Goal: Task Accomplishment & Management: Use online tool/utility

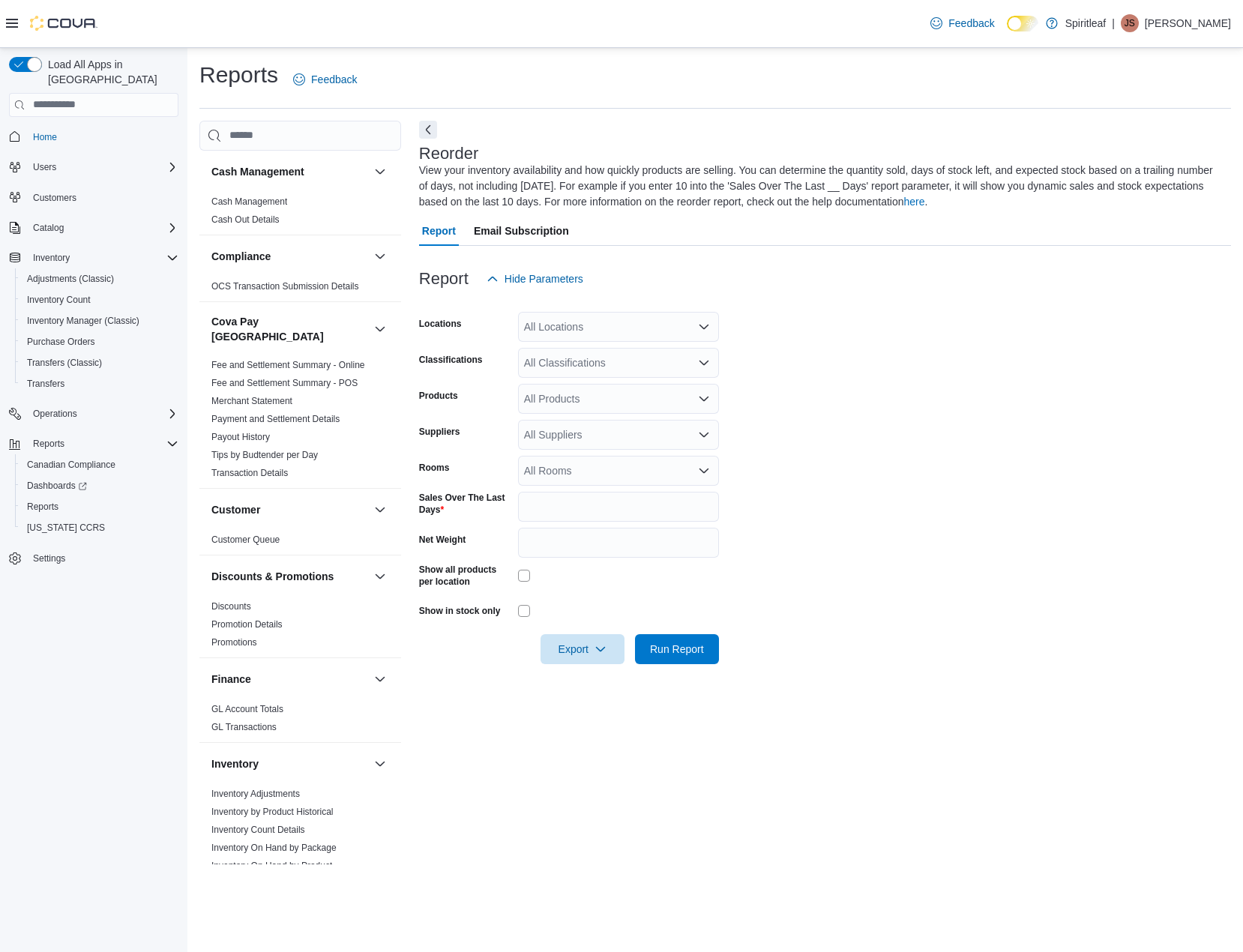
scroll to position [300, 0]
click at [616, 323] on div "All Locations" at bounding box center [618, 326] width 201 height 30
type input "***"
click at [638, 350] on div "106 - Whistler" at bounding box center [618, 352] width 182 height 15
click at [973, 430] on form "Locations 106 - Whistler Classifications All Classifications Products All Produ…" at bounding box center [825, 479] width 812 height 370
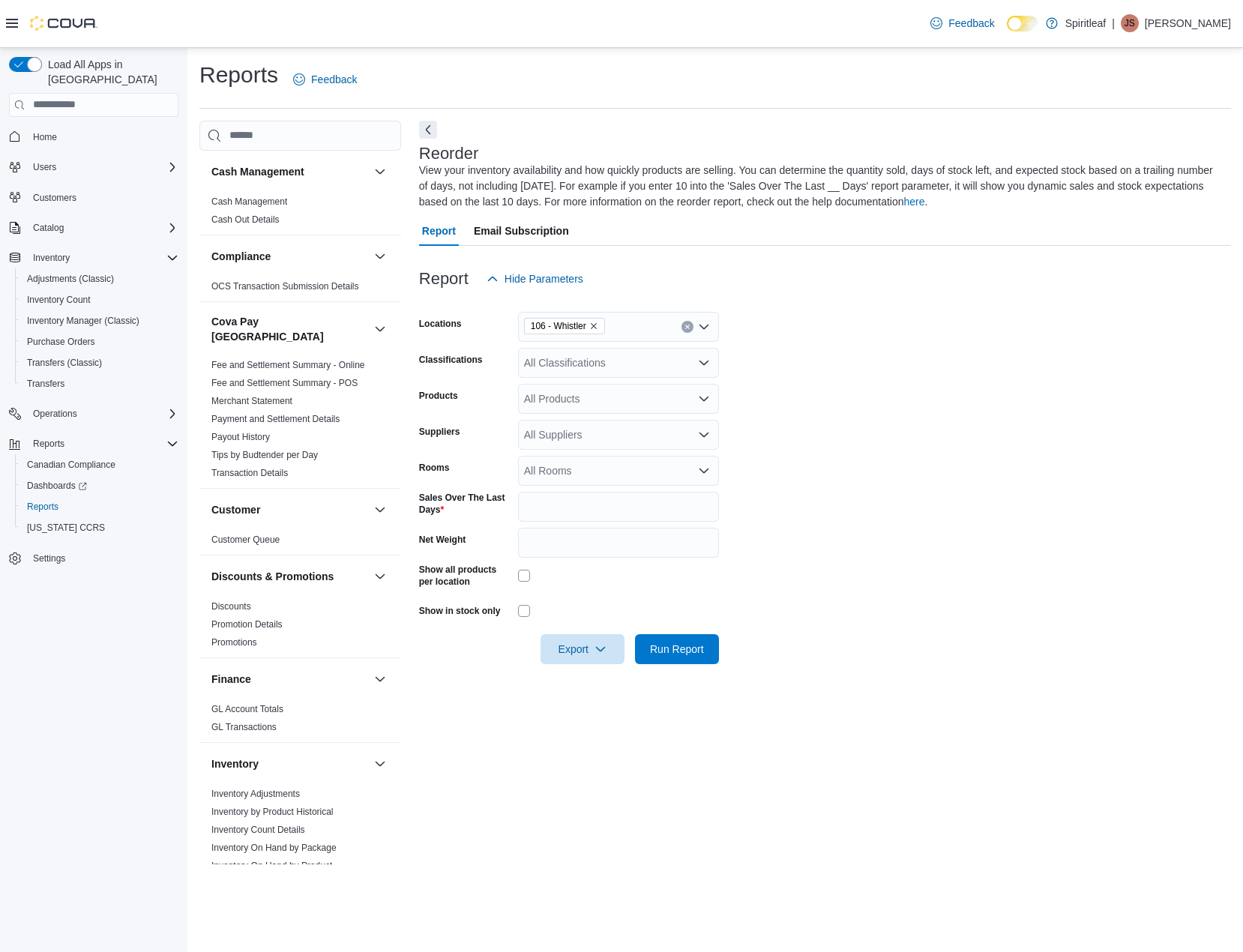
click at [637, 361] on div "All Classifications" at bounding box center [618, 362] width 201 height 30
click at [622, 444] on div "Dried Flower" at bounding box center [618, 445] width 182 height 15
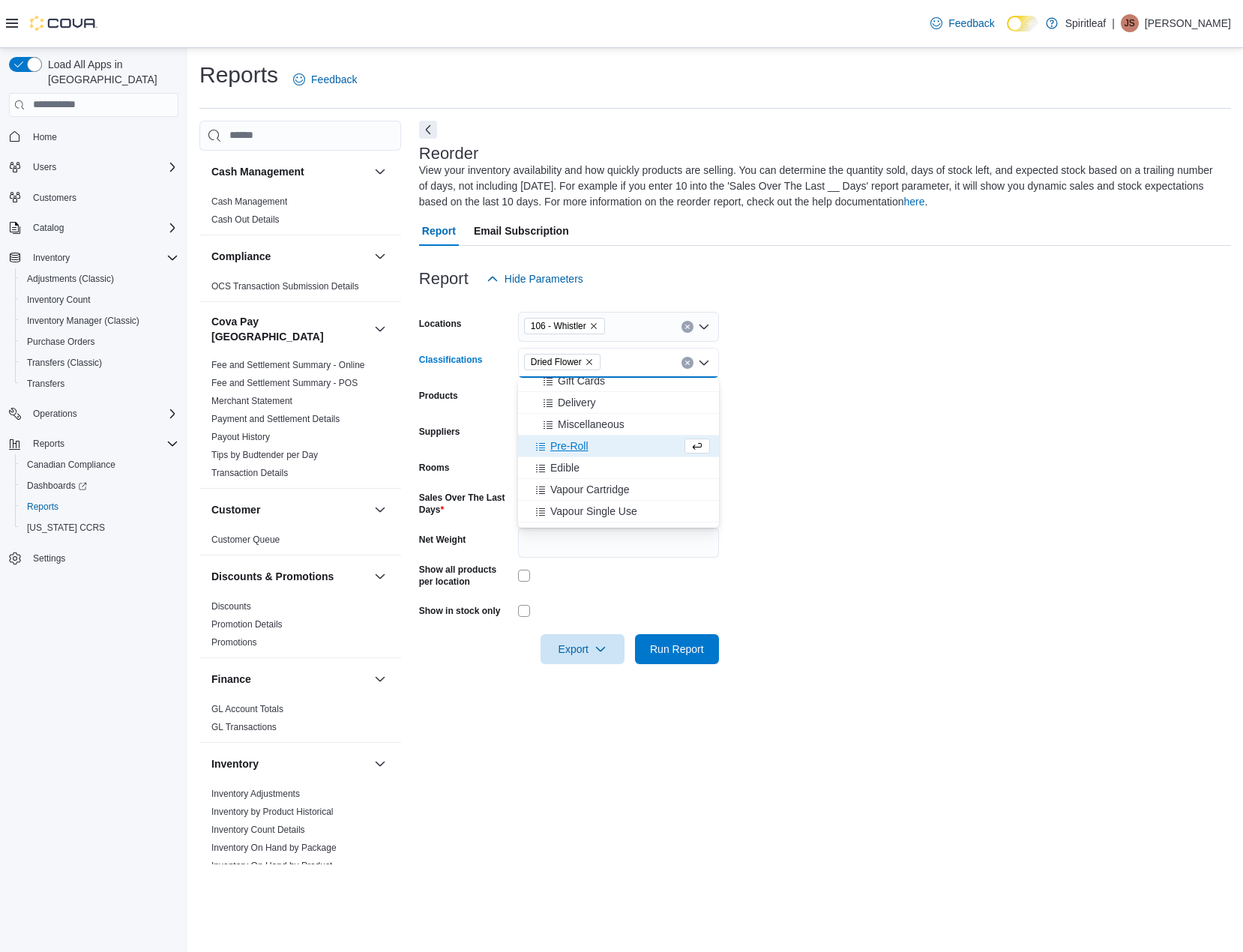
click at [623, 447] on div "Pre-Roll" at bounding box center [603, 445] width 154 height 15
click at [626, 456] on button "Edible" at bounding box center [618, 446] width 201 height 22
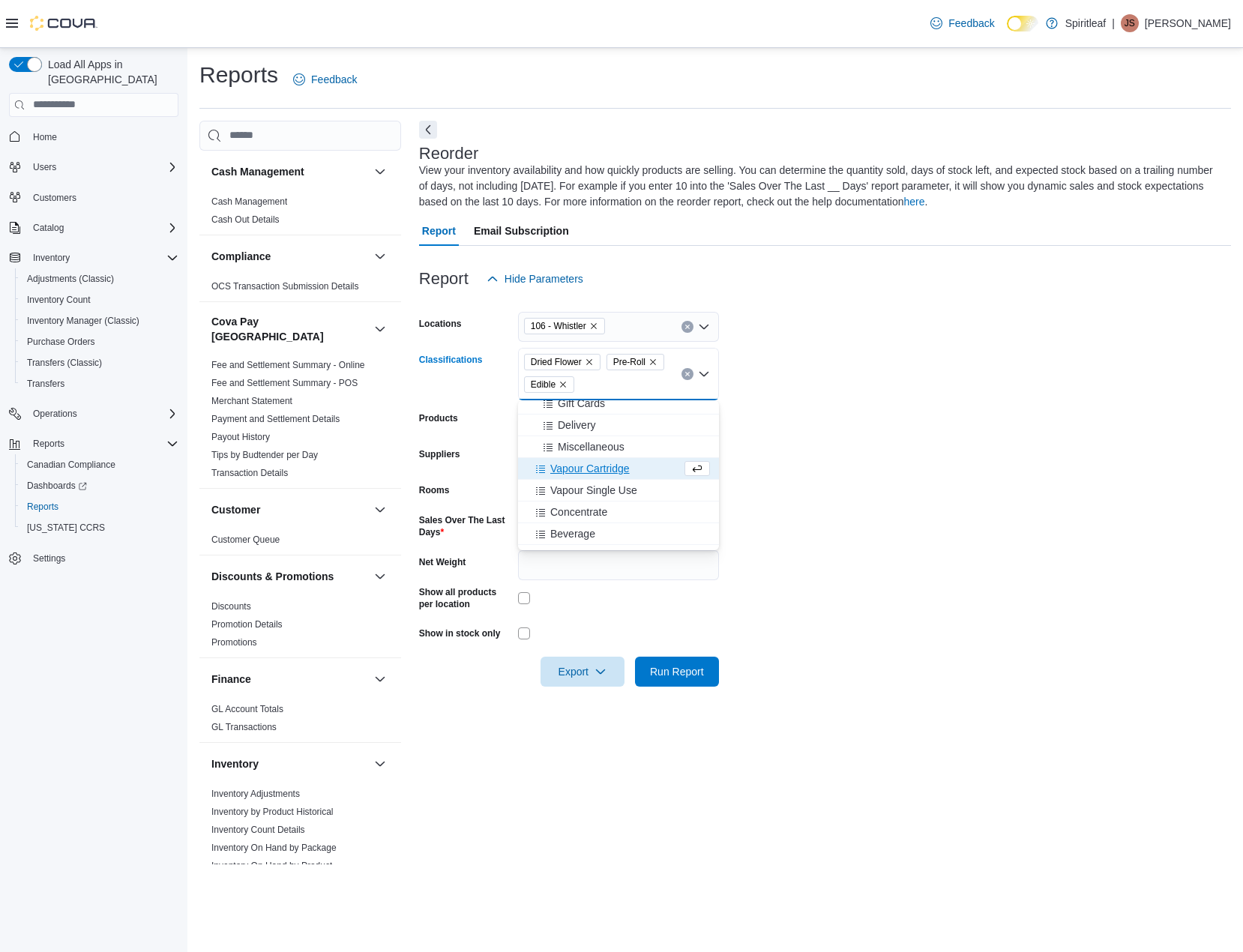
click at [636, 472] on div "Vapour Cartridge" at bounding box center [603, 468] width 154 height 15
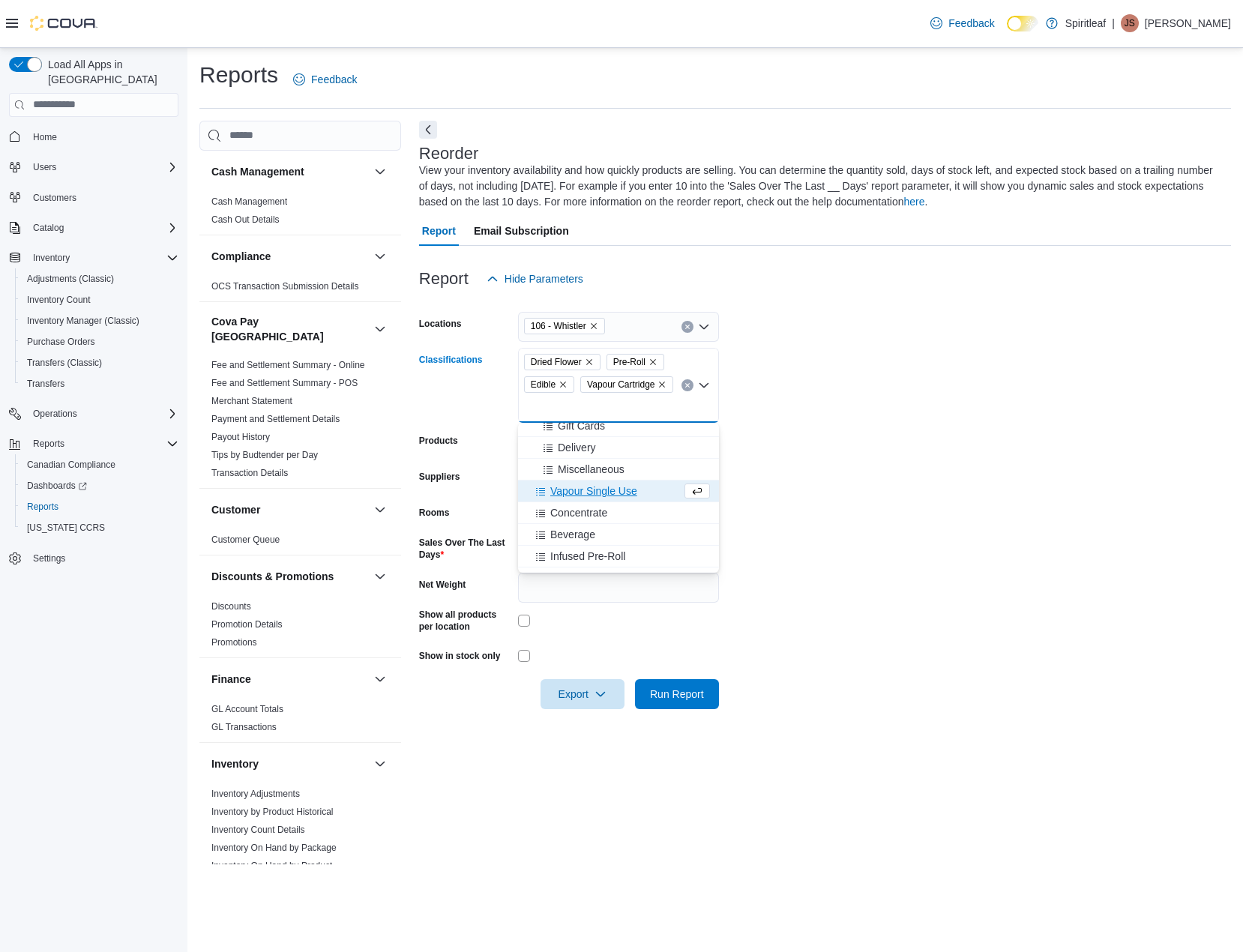
click at [650, 493] on div "Vapour Single Use" at bounding box center [603, 490] width 154 height 15
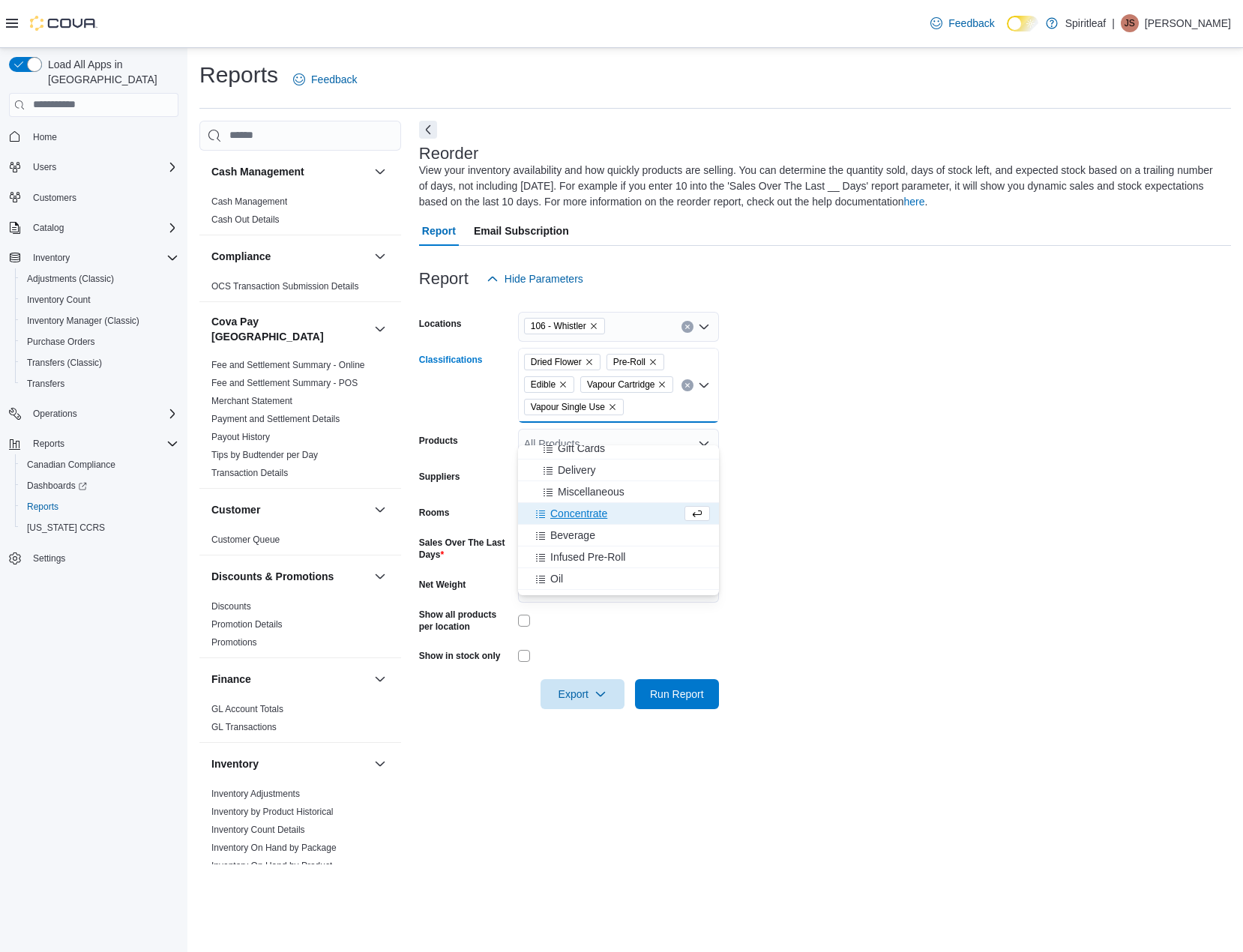
click at [646, 516] on div "Concentrate" at bounding box center [603, 513] width 154 height 15
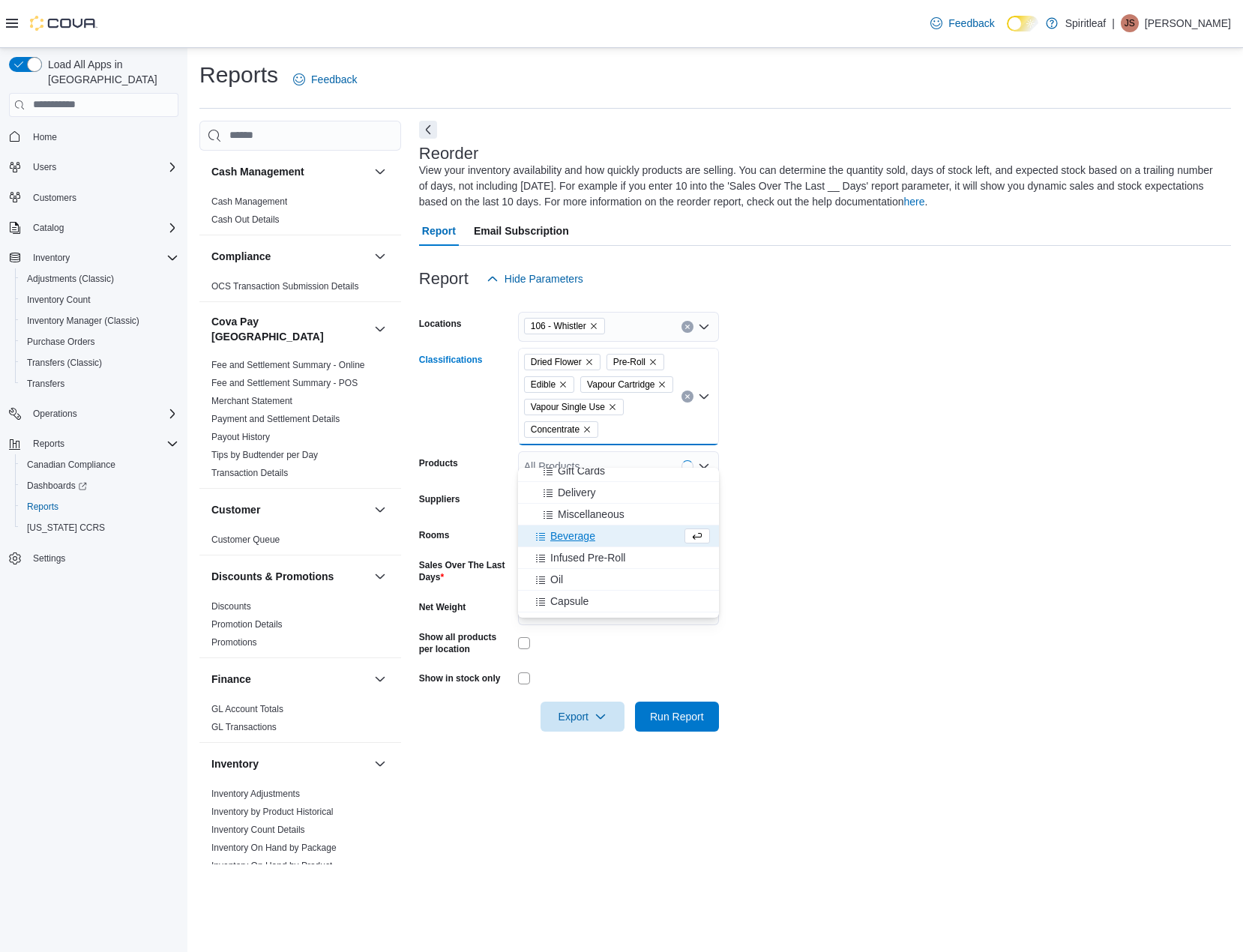
click at [640, 537] on div "Beverage" at bounding box center [603, 536] width 154 height 15
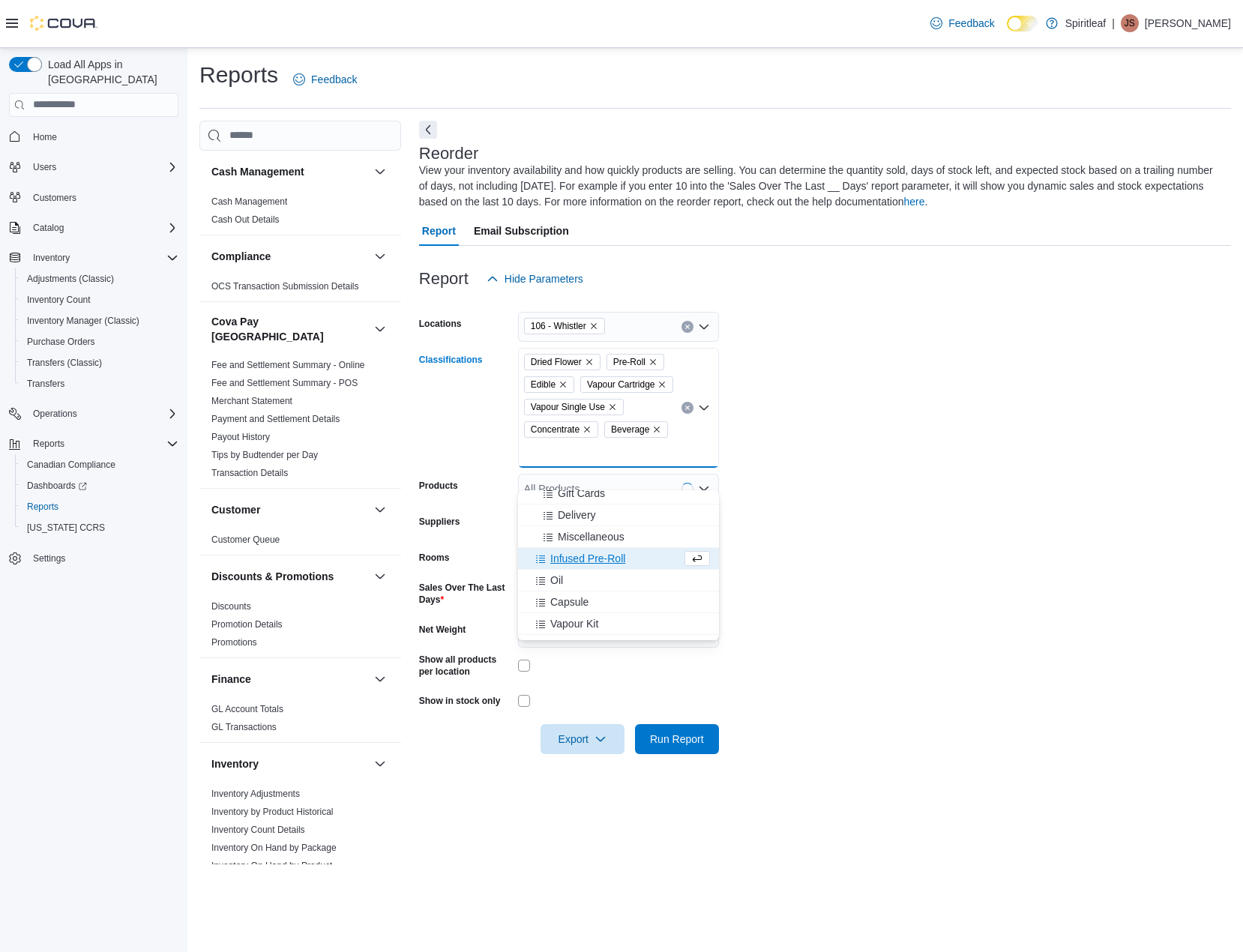
click at [640, 562] on div "Infused Pre-Roll" at bounding box center [603, 558] width 154 height 15
click at [636, 559] on div "Oil" at bounding box center [603, 558] width 154 height 15
click at [636, 566] on button "Capsule" at bounding box center [618, 559] width 201 height 22
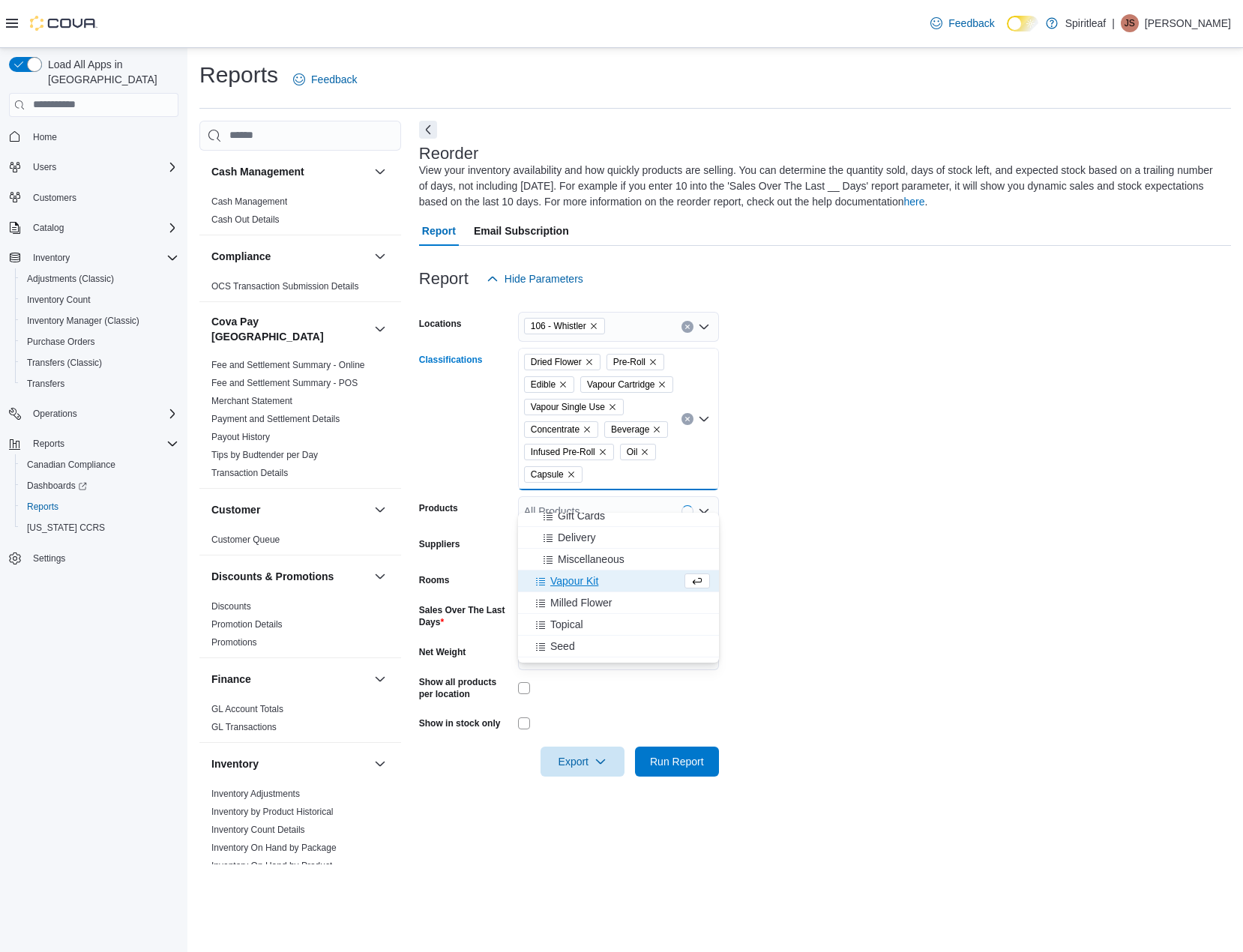
click at [637, 579] on div "Vapour Kit" at bounding box center [603, 581] width 154 height 15
click at [637, 580] on div "Milled Flower" at bounding box center [603, 581] width 154 height 15
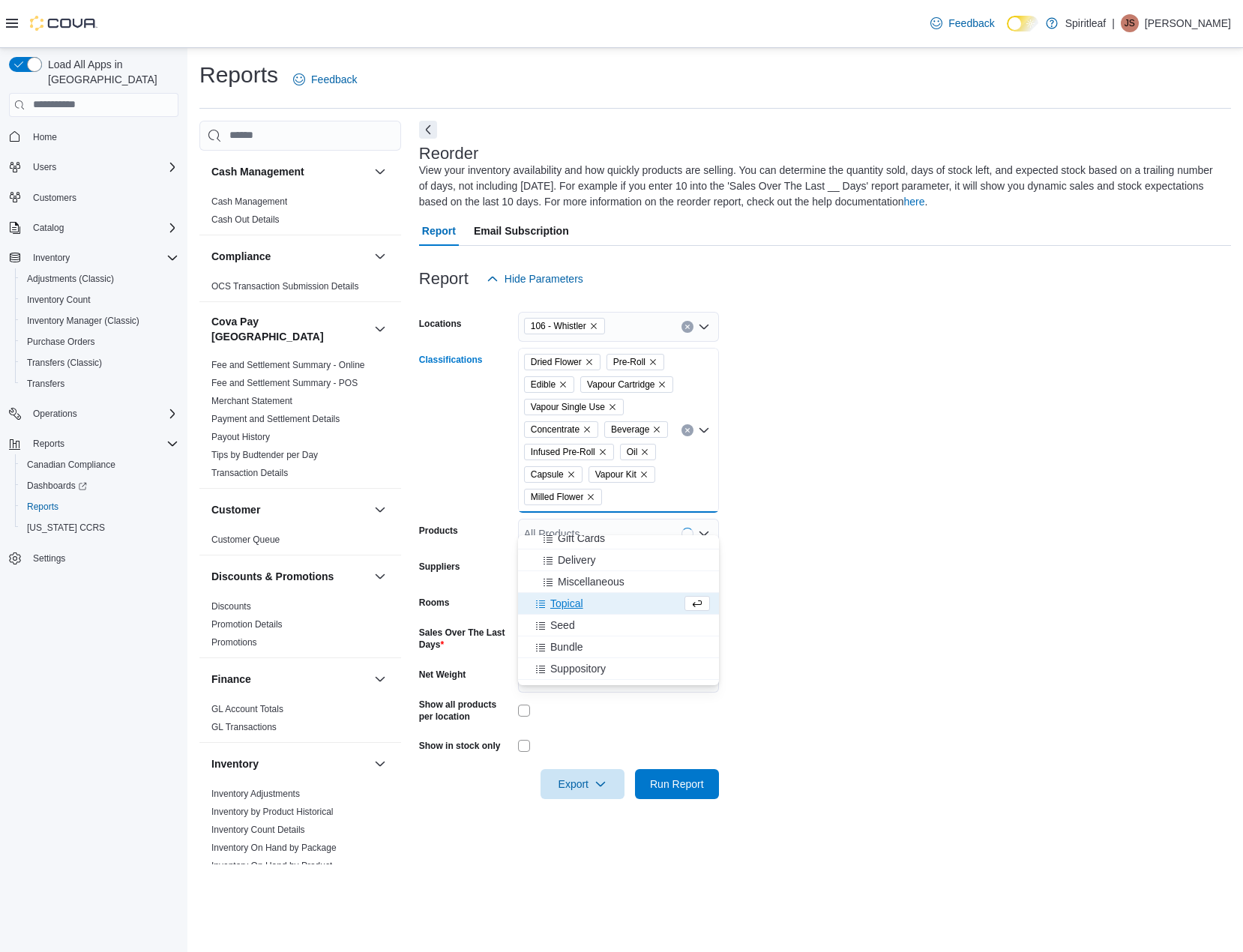
click at [637, 601] on div "Topical" at bounding box center [603, 603] width 154 height 15
click at [624, 645] on div "Infused Flower" at bounding box center [618, 652] width 182 height 15
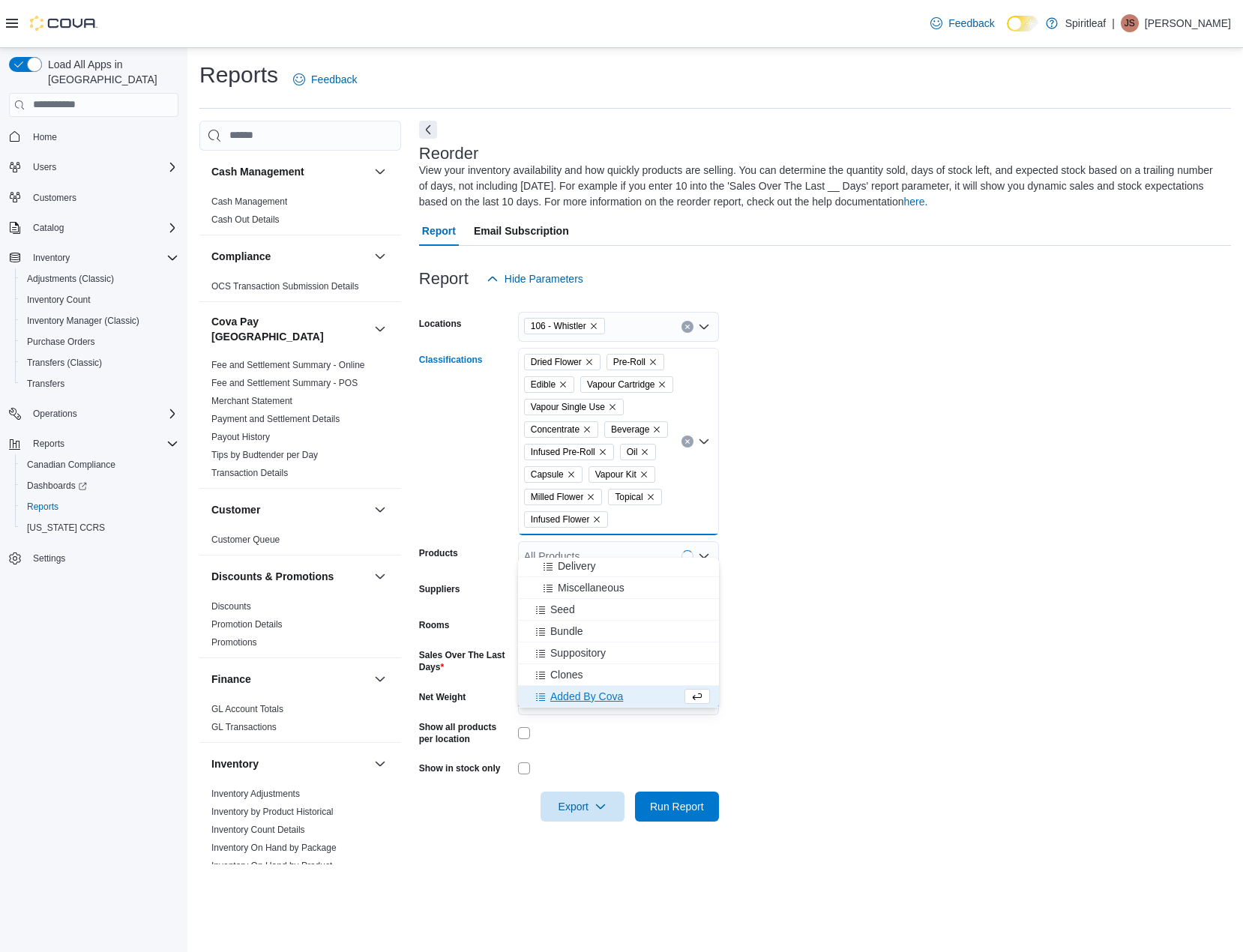
scroll to position [241, 0]
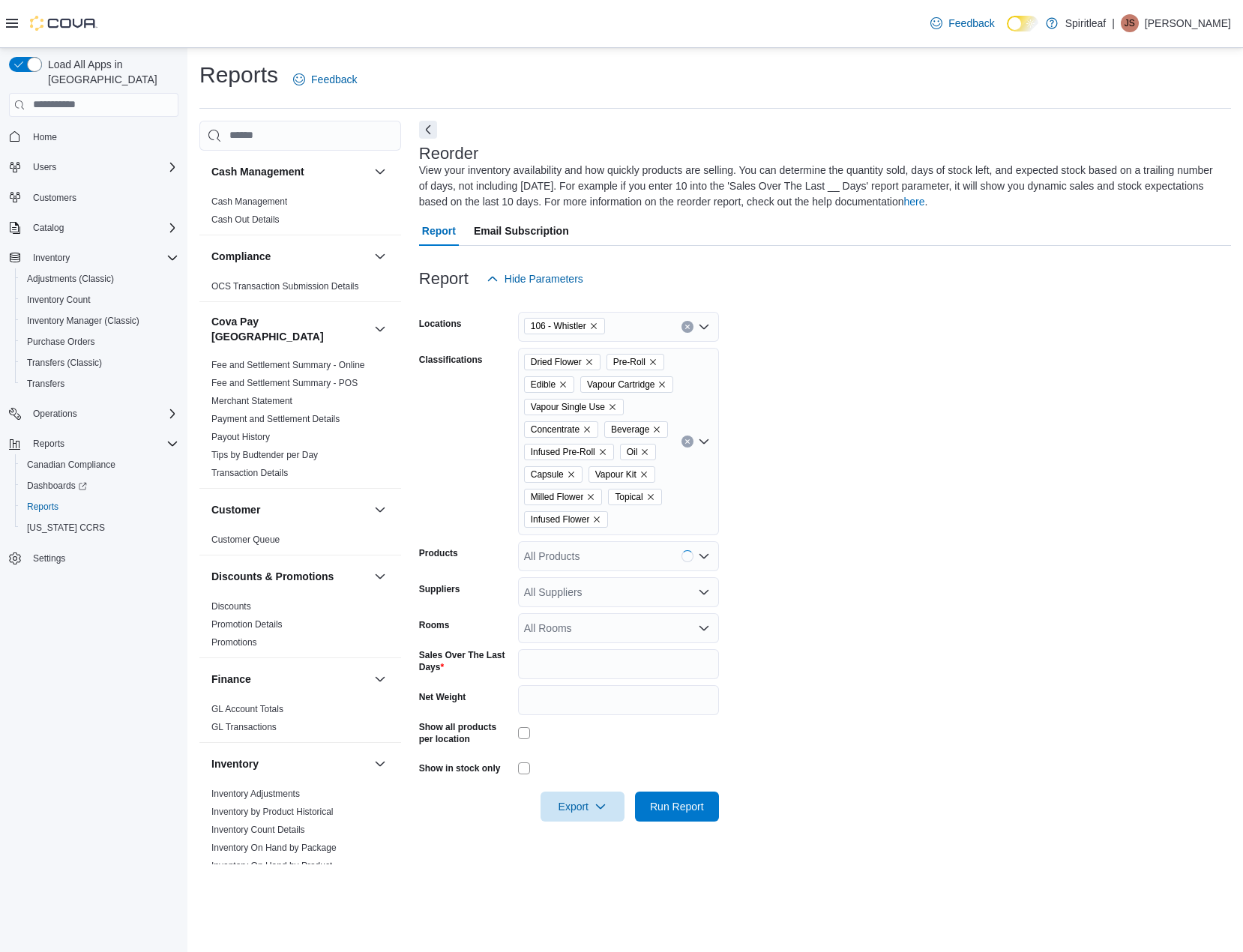
click at [942, 764] on form "Locations 106 - Whistler Classifications Dried Flower Pre-Roll Edible Vapour Ca…" at bounding box center [825, 557] width 812 height 527
click at [612, 821] on span "Export" at bounding box center [582, 805] width 66 height 30
click at [612, 847] on button "Export to Excel" at bounding box center [584, 858] width 86 height 30
click at [530, 774] on div at bounding box center [618, 768] width 201 height 12
